Goal: Information Seeking & Learning: Learn about a topic

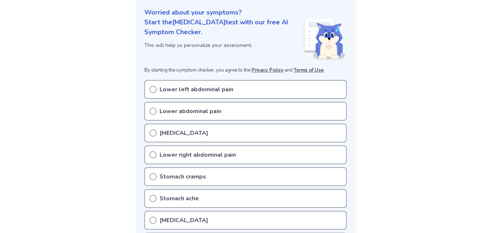
click at [329, 182] on div "Stomach cramps" at bounding box center [245, 176] width 202 height 19
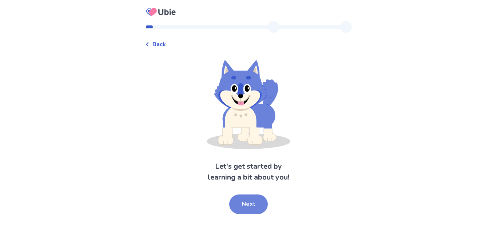
click at [256, 202] on button "Next" at bounding box center [248, 204] width 39 height 20
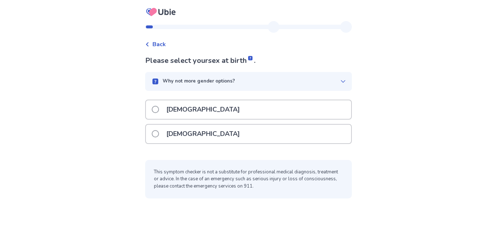
click at [296, 112] on div "[DEMOGRAPHIC_DATA]" at bounding box center [248, 109] width 205 height 19
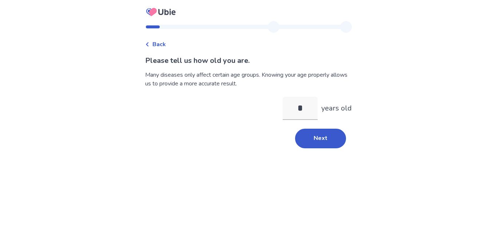
type input "**"
click at [324, 135] on button "Next" at bounding box center [320, 139] width 51 height 20
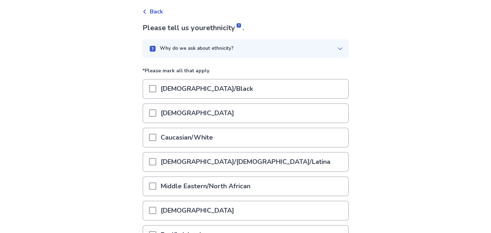
scroll to position [35, 0]
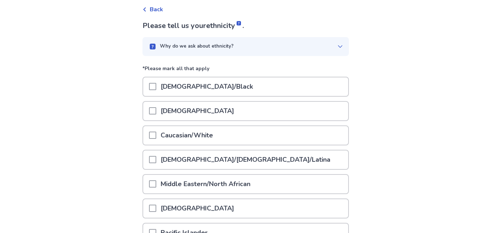
click at [270, 93] on div "[DEMOGRAPHIC_DATA]/Black" at bounding box center [245, 86] width 205 height 19
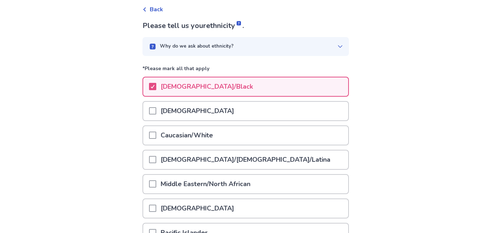
click at [310, 113] on div "[DEMOGRAPHIC_DATA]" at bounding box center [245, 111] width 205 height 19
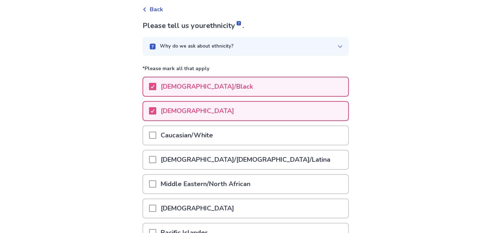
click at [311, 144] on div "Caucasian/White" at bounding box center [245, 135] width 205 height 19
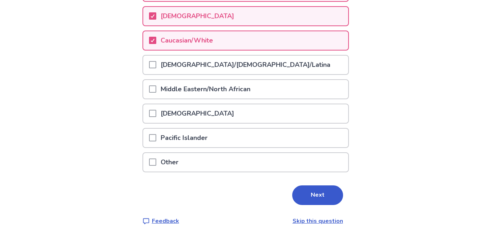
scroll to position [131, 0]
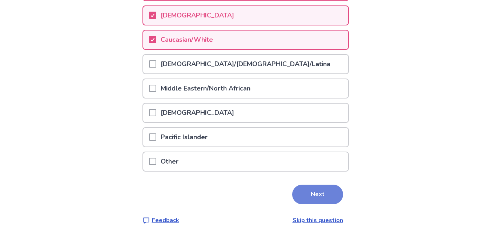
click at [304, 190] on button "Next" at bounding box center [317, 195] width 51 height 20
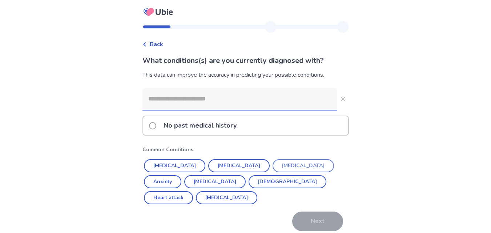
click at [274, 160] on button "[MEDICAL_DATA]" at bounding box center [303, 165] width 61 height 13
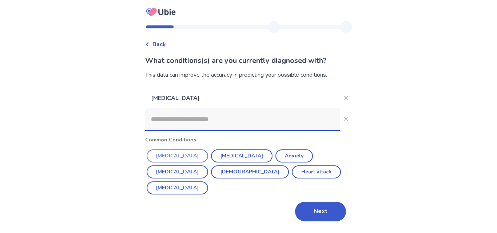
click at [168, 160] on button "[MEDICAL_DATA]" at bounding box center [177, 155] width 61 height 13
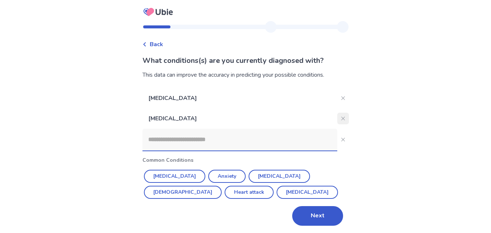
click at [341, 117] on icon "Close" at bounding box center [343, 119] width 4 height 4
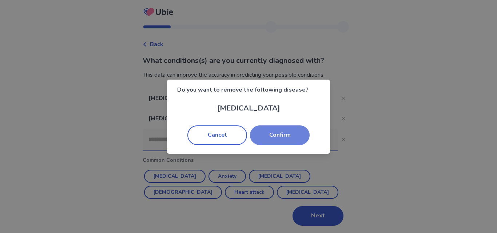
click at [280, 133] on button "Confirm" at bounding box center [280, 135] width 60 height 20
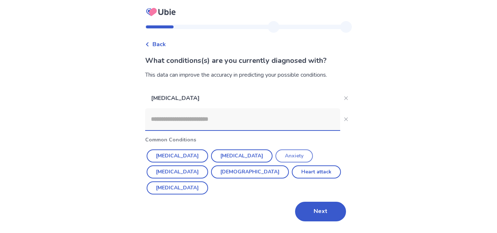
click at [275, 157] on button "Anxiety" at bounding box center [293, 155] width 37 height 13
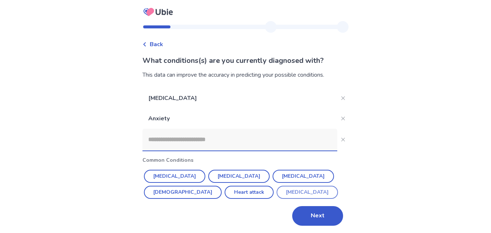
click at [277, 194] on button "[MEDICAL_DATA]" at bounding box center [307, 192] width 61 height 13
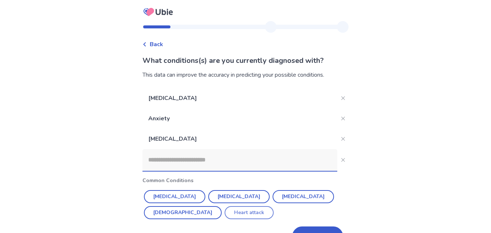
click at [225, 212] on button "Heart attack" at bounding box center [249, 212] width 49 height 13
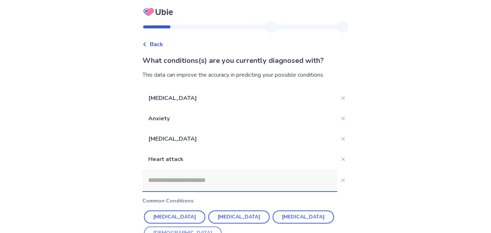
click at [222, 226] on button "[DEMOGRAPHIC_DATA]" at bounding box center [183, 232] width 78 height 13
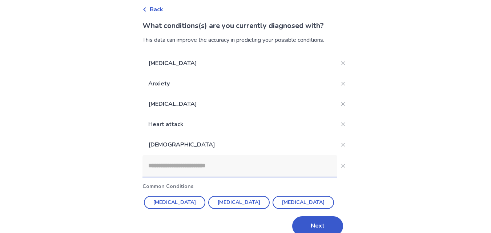
scroll to position [47, 0]
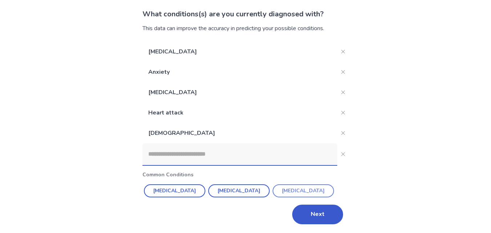
click at [282, 194] on button "[MEDICAL_DATA]" at bounding box center [303, 190] width 61 height 13
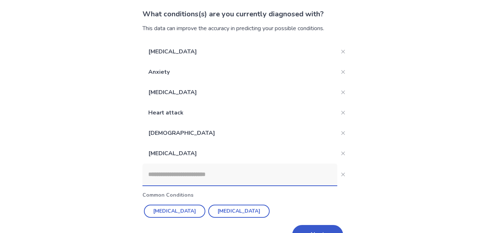
scroll to position [67, 0]
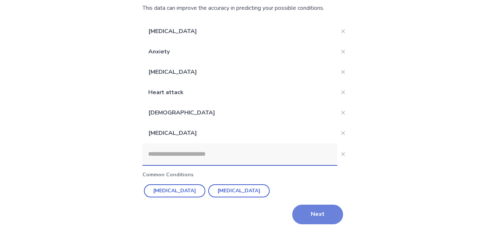
click at [318, 212] on button "Next" at bounding box center [317, 215] width 51 height 20
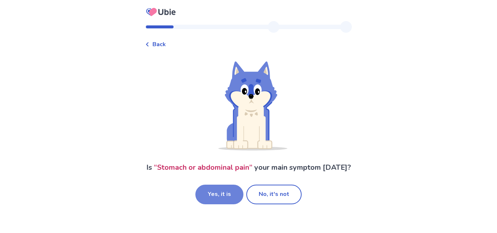
click at [222, 204] on button "Yes, it is" at bounding box center [219, 195] width 48 height 20
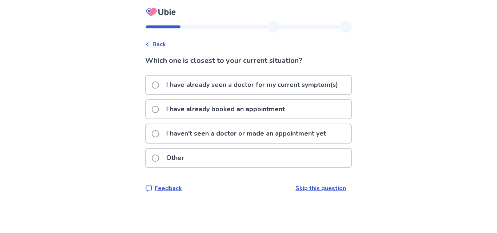
click at [325, 87] on p "I have already seen a doctor for my current symptom(s)" at bounding box center [252, 85] width 180 height 19
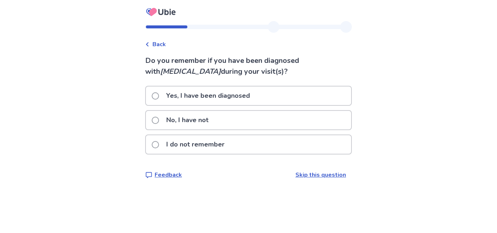
click at [324, 120] on div "No, I have not" at bounding box center [248, 120] width 205 height 19
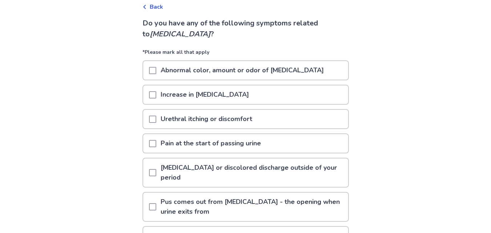
scroll to position [38, 0]
click at [177, 96] on p "Increase in [MEDICAL_DATA]" at bounding box center [204, 94] width 97 height 19
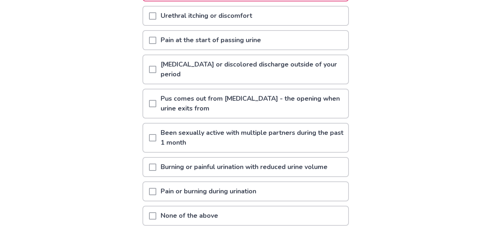
scroll to position [143, 0]
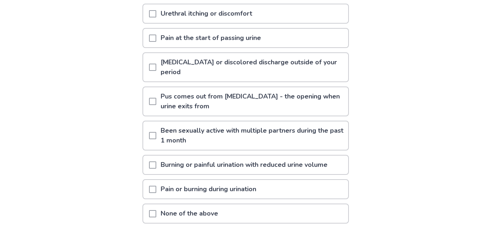
click at [318, 97] on p "Pus comes out from [MEDICAL_DATA] - the opening when urine exits from" at bounding box center [252, 101] width 192 height 28
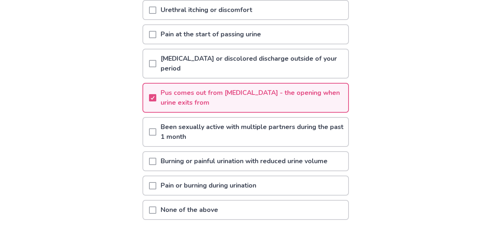
scroll to position [162, 0]
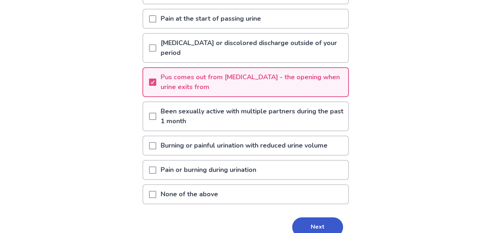
click at [312, 170] on div "Pain or burning during urination" at bounding box center [245, 170] width 205 height 19
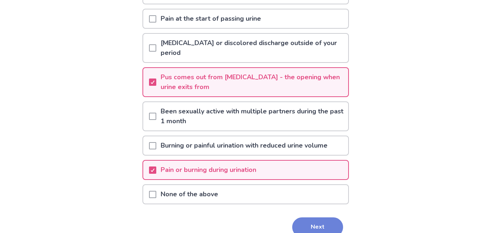
click at [324, 226] on button "Next" at bounding box center [317, 227] width 51 height 20
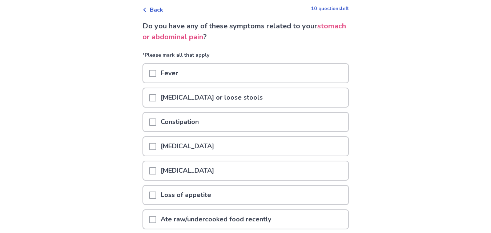
scroll to position [35, 0]
click at [320, 103] on div "[MEDICAL_DATA] or loose stools" at bounding box center [245, 97] width 205 height 19
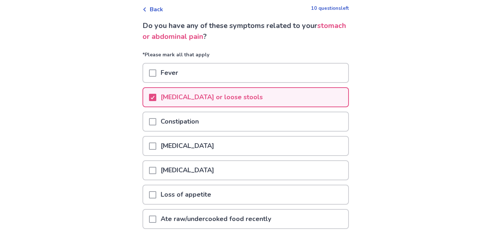
click at [321, 124] on div "Constipation" at bounding box center [245, 121] width 205 height 19
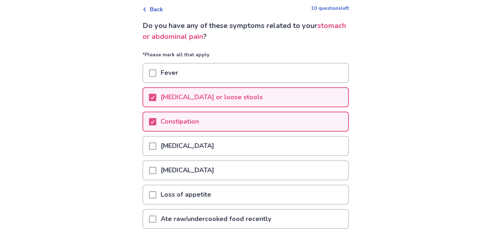
click at [310, 177] on div "[MEDICAL_DATA]" at bounding box center [245, 170] width 205 height 19
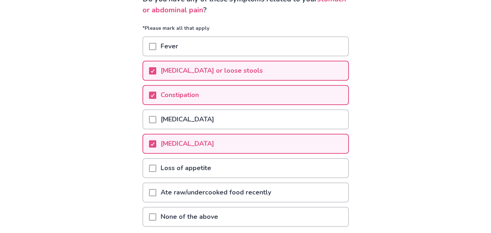
scroll to position [77, 0]
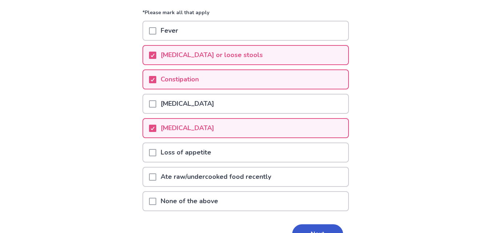
click at [318, 157] on div "Loss of appetite" at bounding box center [245, 152] width 205 height 19
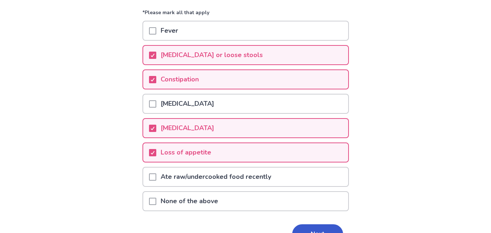
click at [309, 208] on div "None of the above" at bounding box center [245, 201] width 205 height 19
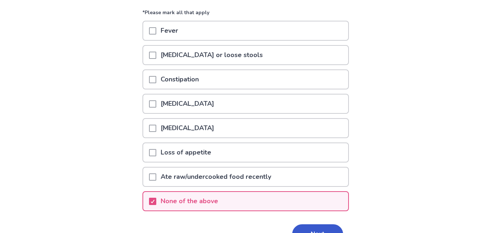
click at [312, 209] on div "None of the above" at bounding box center [245, 201] width 205 height 19
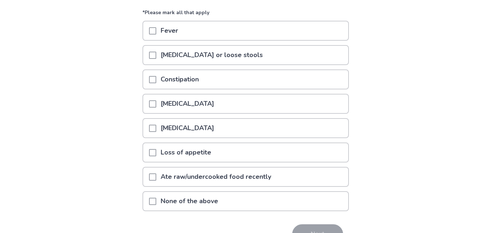
click at [311, 61] on div "[MEDICAL_DATA] or loose stools" at bounding box center [245, 55] width 205 height 19
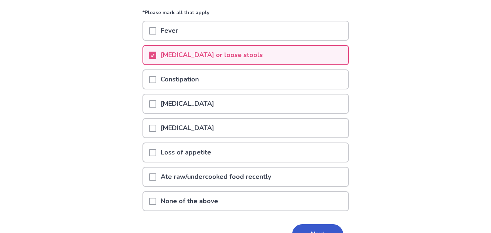
click at [310, 86] on div "Constipation" at bounding box center [245, 79] width 205 height 19
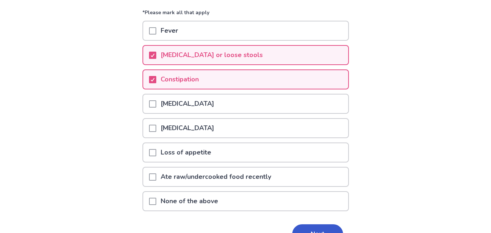
click at [309, 127] on div "[MEDICAL_DATA]" at bounding box center [245, 128] width 205 height 19
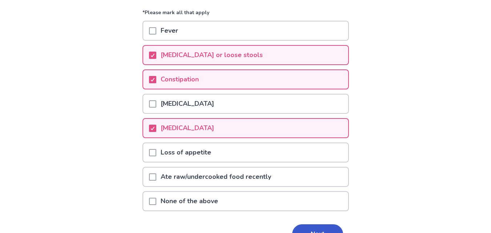
click at [297, 161] on div "Loss of appetite" at bounding box center [245, 152] width 205 height 19
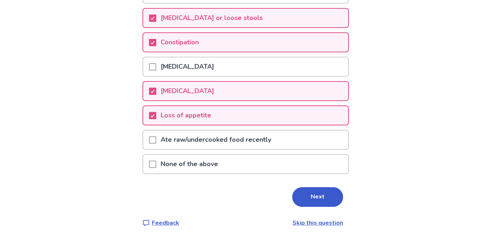
scroll to position [116, 0]
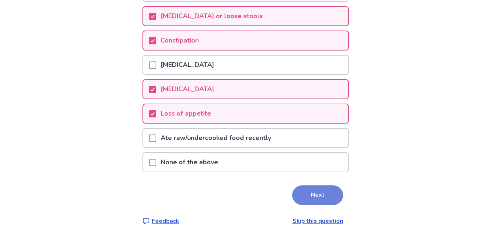
click at [317, 201] on button "Next" at bounding box center [317, 195] width 51 height 20
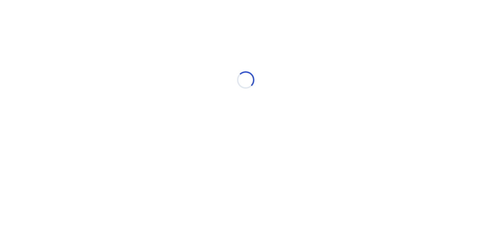
scroll to position [0, 0]
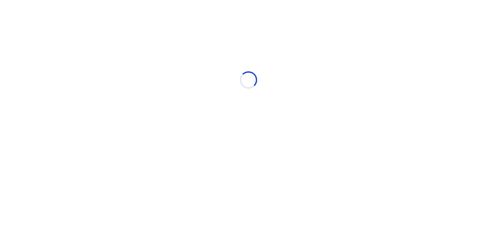
select select "*"
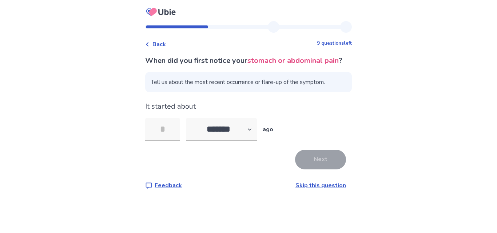
type input "*"
click at [313, 169] on button "Next" at bounding box center [320, 160] width 51 height 20
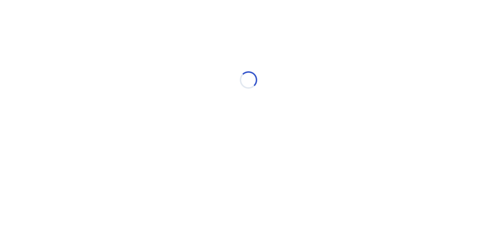
select select "*"
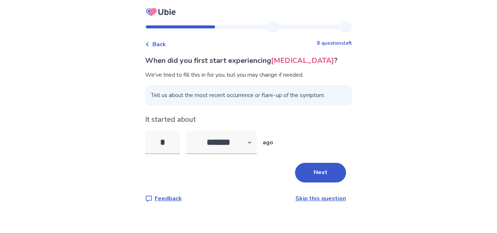
click at [322, 196] on link "Skip this question" at bounding box center [320, 198] width 51 height 8
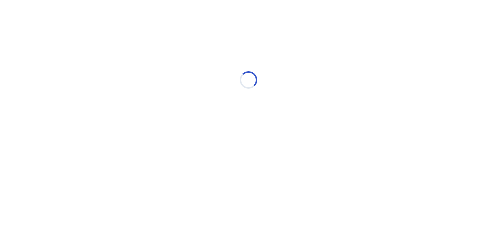
select select "*"
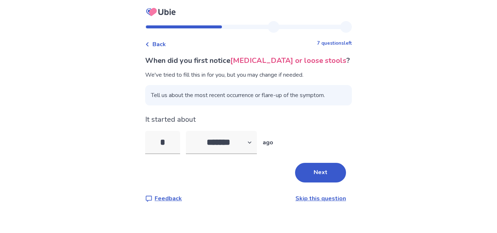
click at [330, 198] on link "Skip this question" at bounding box center [320, 198] width 51 height 8
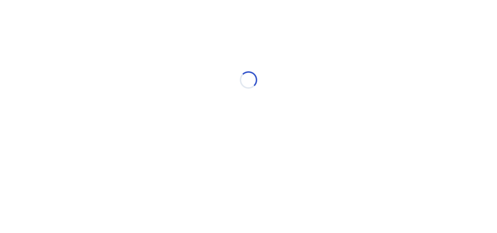
select select "*"
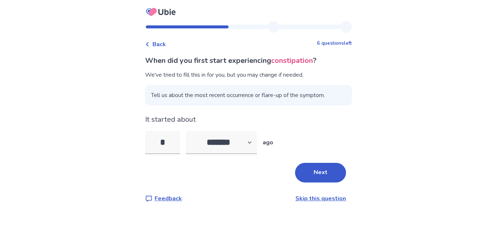
click at [425, 121] on div "Back 6 questions left When did you first start experiencing constipation ? We'v…" at bounding box center [248, 116] width 497 height 233
click at [408, 130] on div "Back 6 questions left When did you first start experiencing constipation ? We'v…" at bounding box center [248, 116] width 497 height 233
click at [319, 181] on button "Next" at bounding box center [320, 173] width 51 height 20
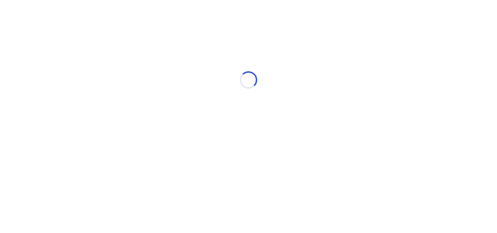
select select "*"
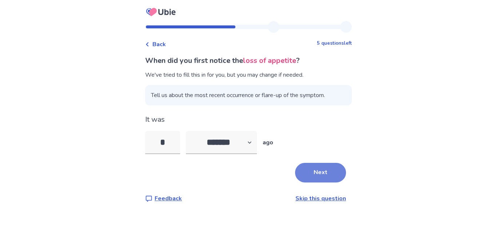
click at [323, 179] on button "Next" at bounding box center [320, 173] width 51 height 20
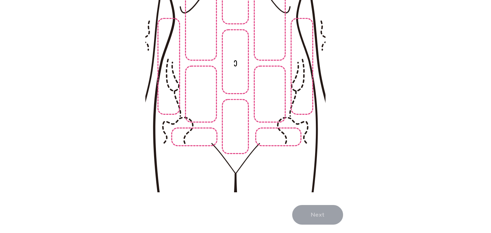
scroll to position [131, 0]
click at [239, 139] on img at bounding box center [235, 70] width 372 height 252
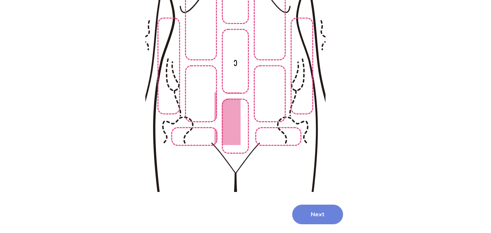
click at [326, 211] on button "Next" at bounding box center [317, 215] width 51 height 20
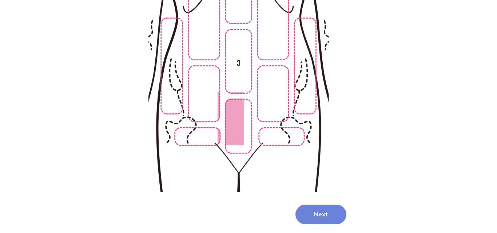
scroll to position [0, 0]
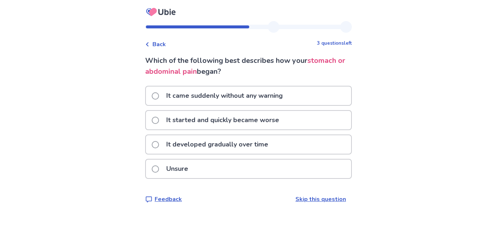
click at [312, 120] on div "It started and quickly became worse" at bounding box center [248, 120] width 205 height 19
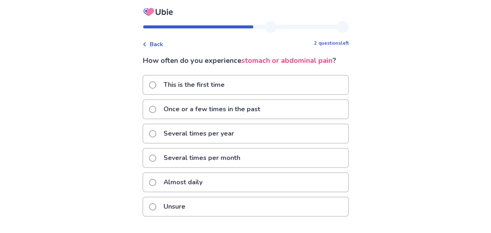
click at [318, 91] on div "This is the first time" at bounding box center [245, 85] width 205 height 19
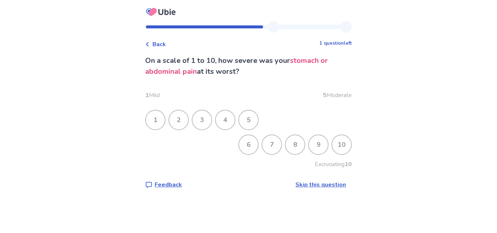
click at [333, 149] on div "10" at bounding box center [341, 144] width 19 height 19
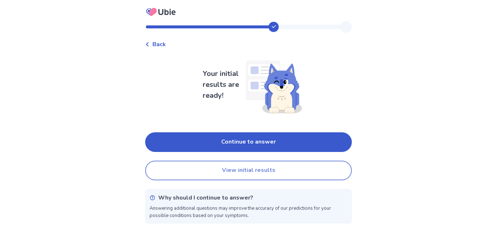
click at [323, 173] on button "View initial results" at bounding box center [248, 171] width 206 height 20
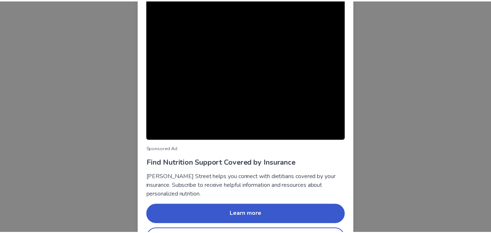
scroll to position [69, 0]
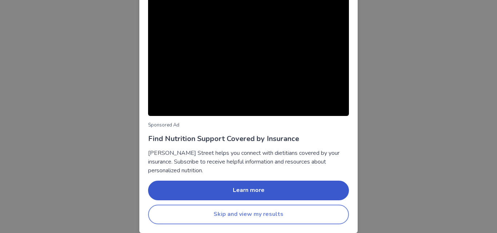
click at [326, 215] on button "Skip and view my results" at bounding box center [248, 215] width 201 height 20
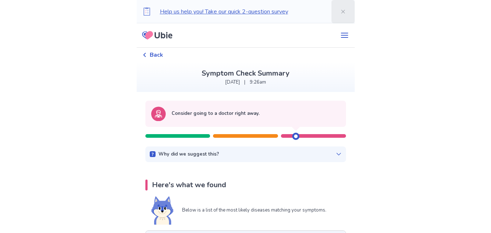
click at [342, 12] on button "Close" at bounding box center [343, 11] width 23 height 23
